Goal: Task Accomplishment & Management: Manage account settings

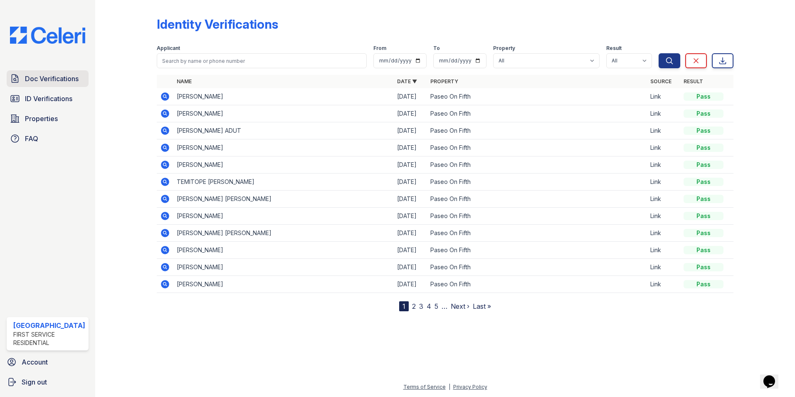
click at [42, 82] on span "Doc Verifications" at bounding box center [52, 79] width 54 height 10
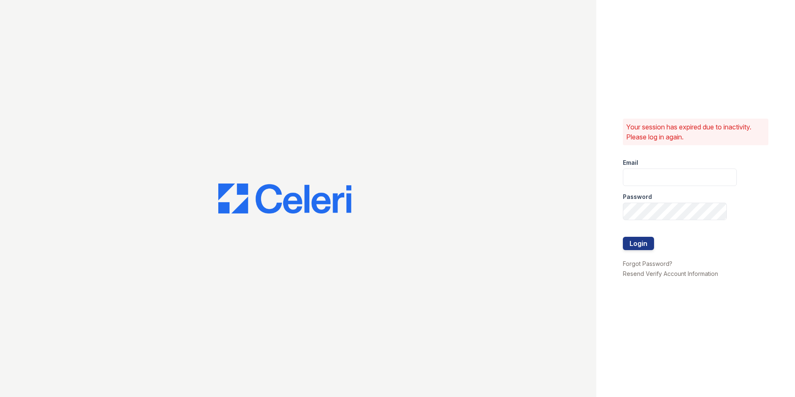
type input "leasing@paseoparkslope.com"
click at [652, 245] on button "Login" at bounding box center [638, 243] width 31 height 13
